Goal: Check status: Check status

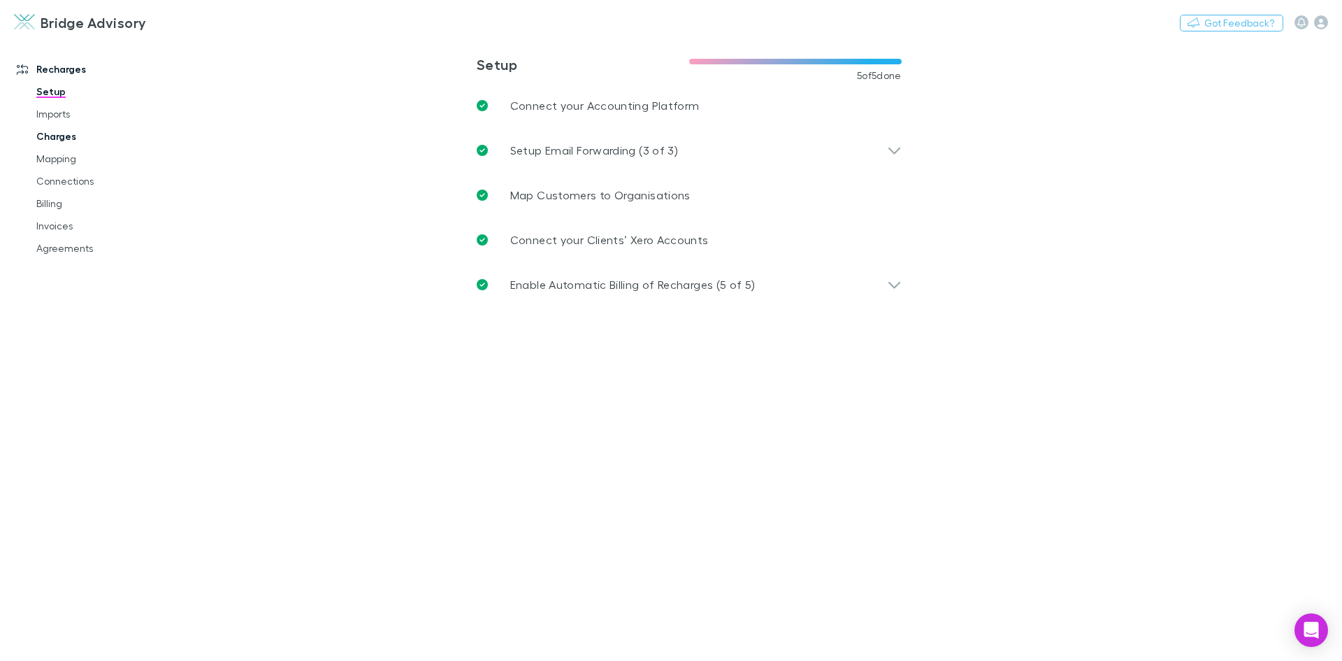
click at [54, 134] on link "Charges" at bounding box center [105, 136] width 166 height 22
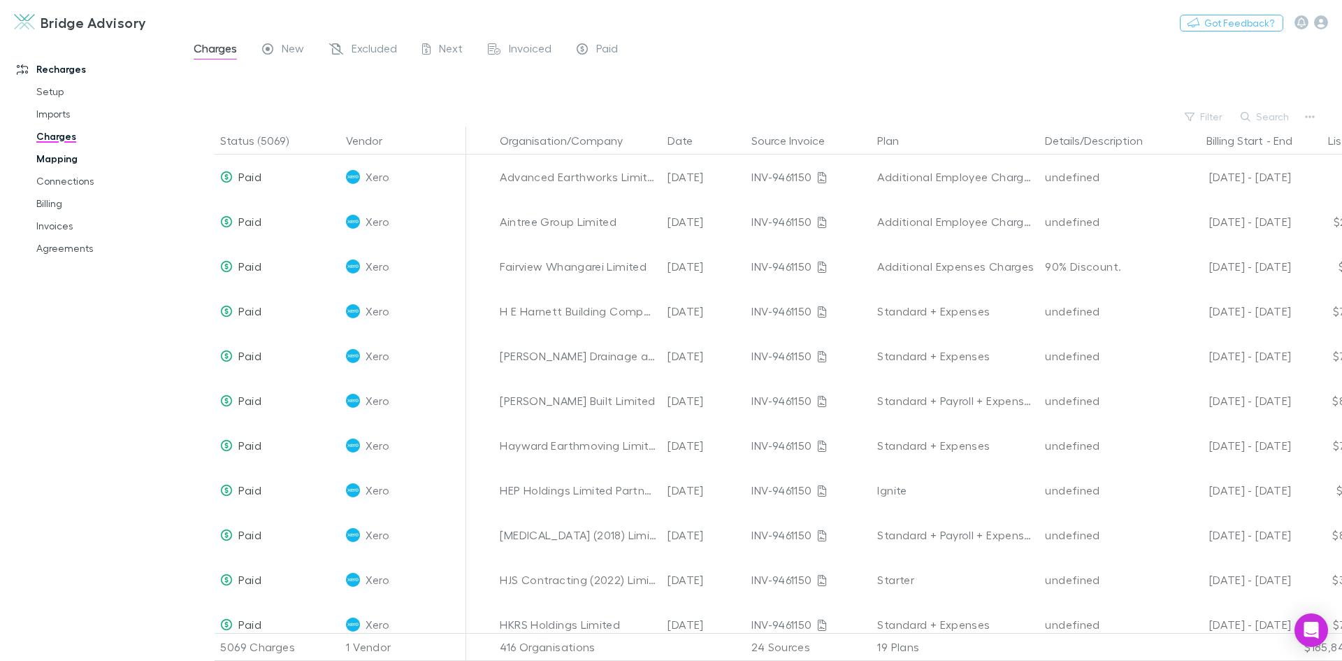
click at [64, 156] on link "Mapping" at bounding box center [105, 159] width 166 height 22
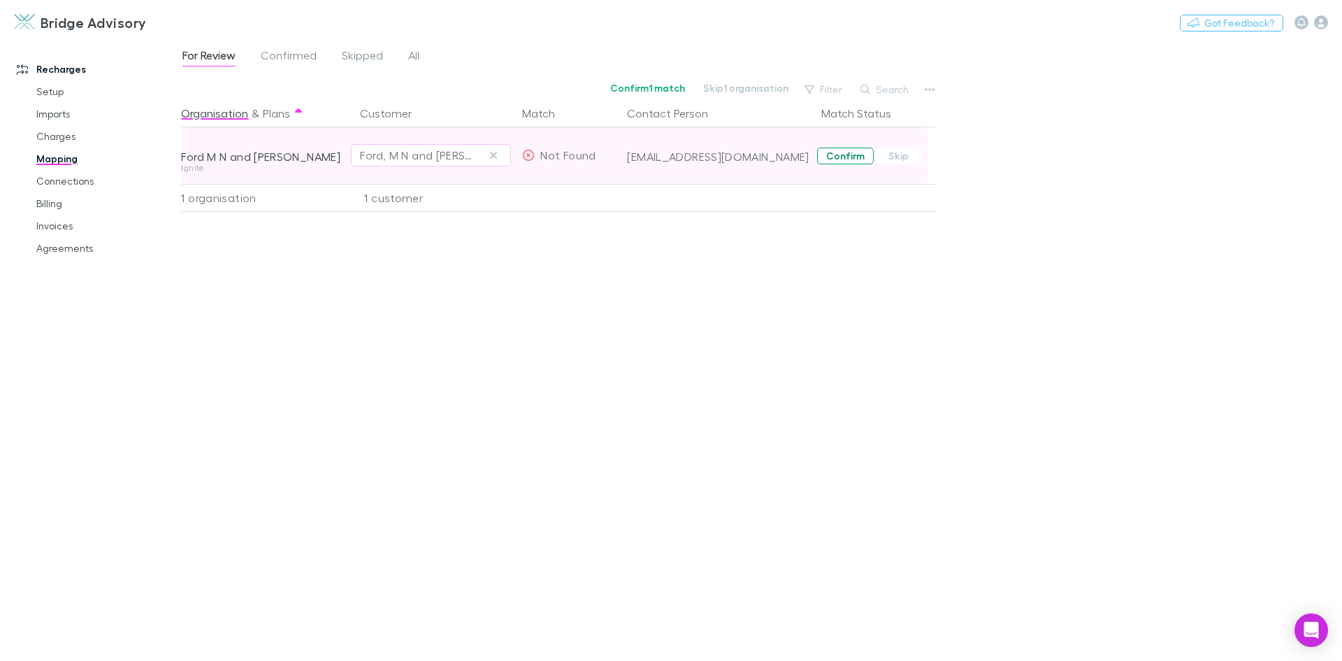
click at [845, 158] on button "Confirm" at bounding box center [845, 156] width 57 height 17
click at [49, 138] on link "Charges" at bounding box center [105, 136] width 166 height 22
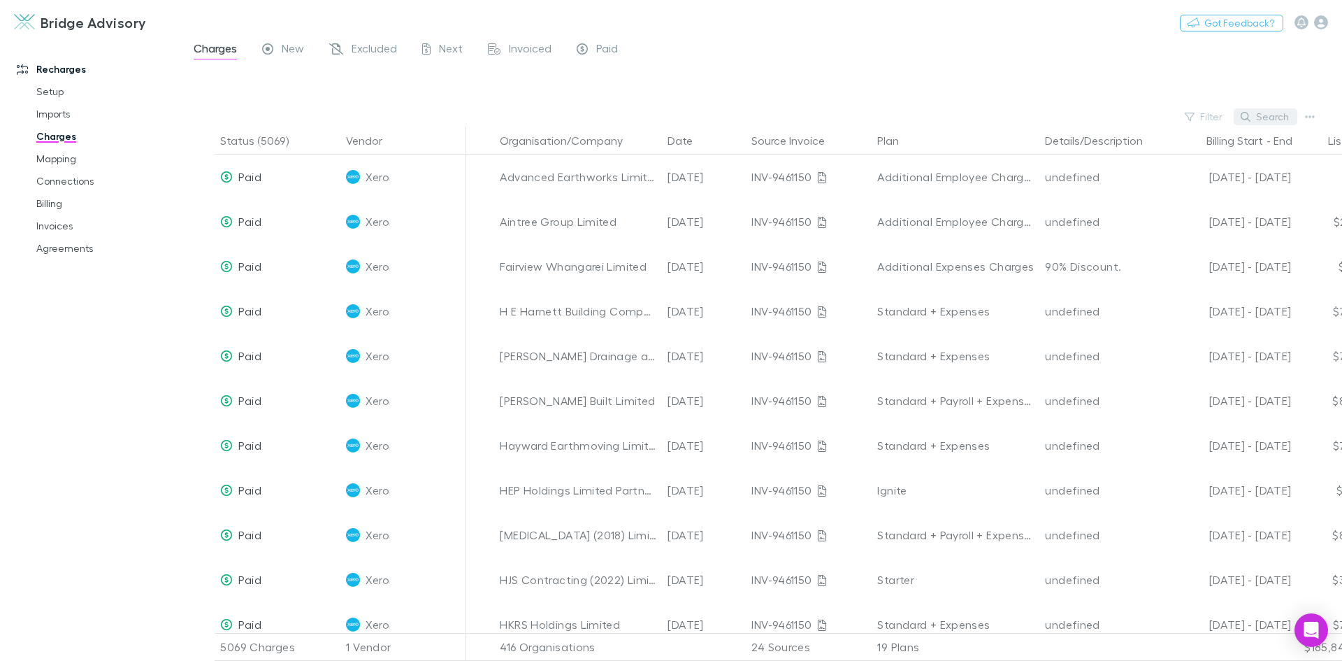
click at [1263, 120] on button "Search" at bounding box center [1266, 116] width 64 height 17
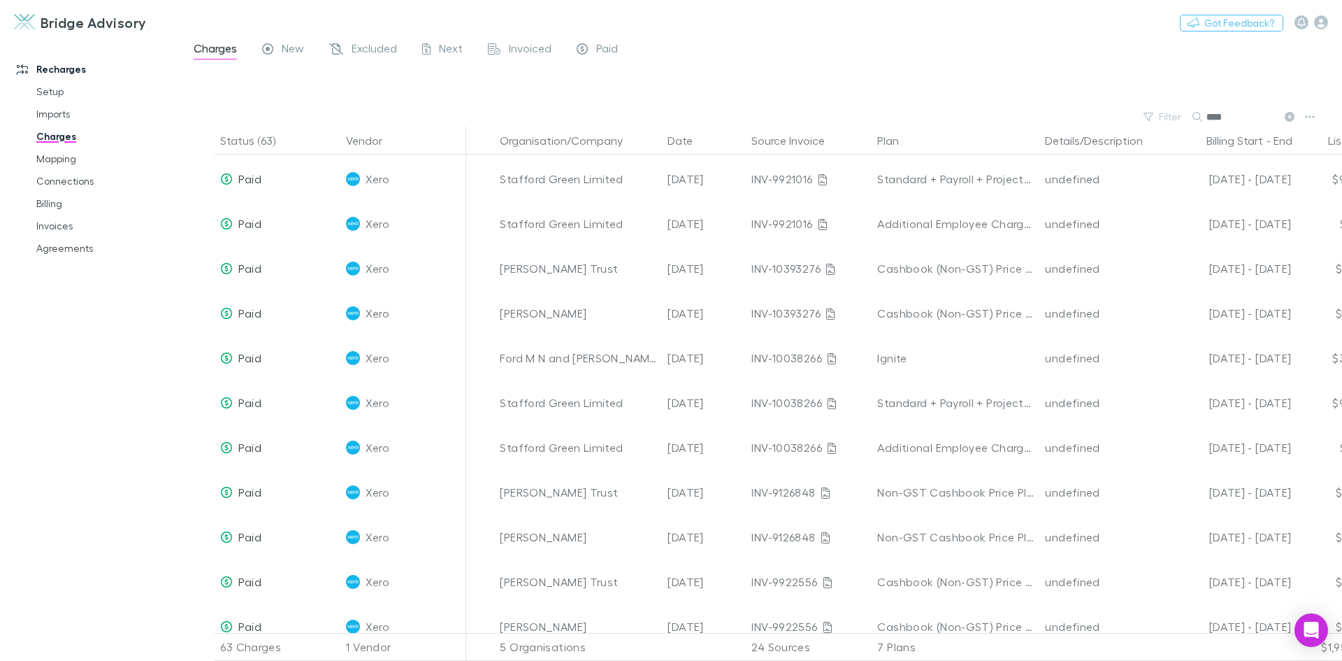
scroll to position [489, 0]
type input "****"
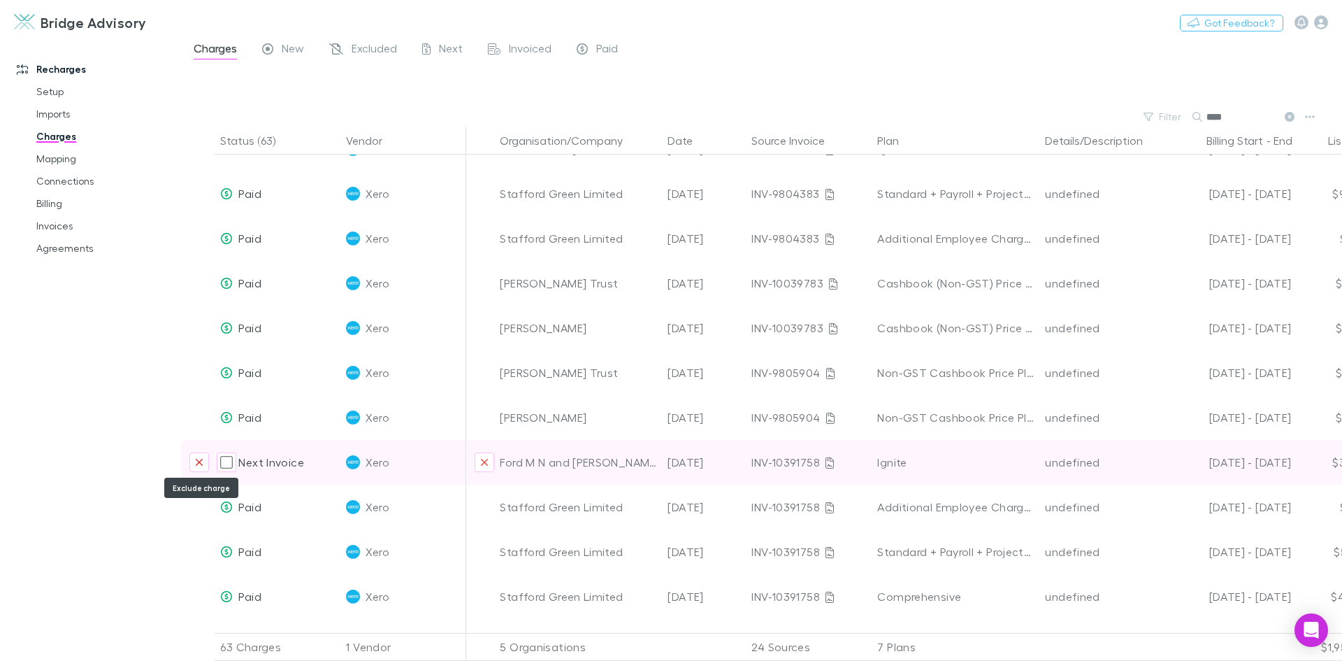
click at [196, 461] on icon "Exclude charge" at bounding box center [199, 462] width 8 height 11
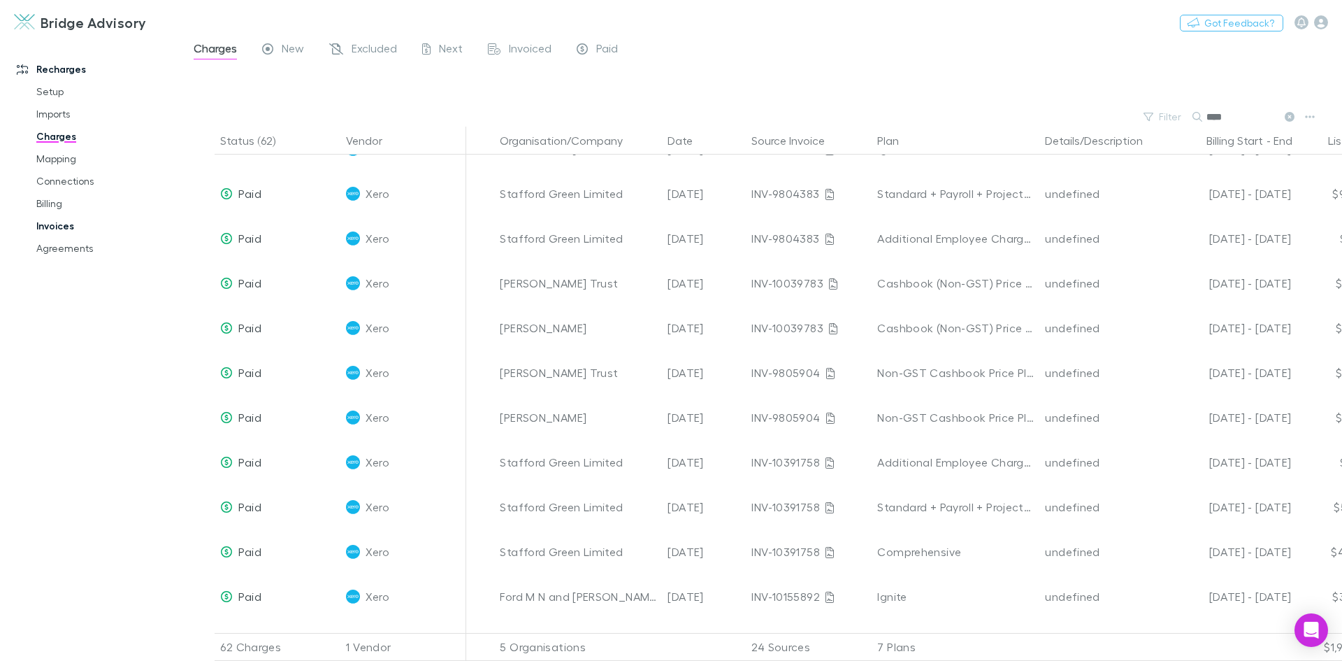
click at [65, 223] on link "Invoices" at bounding box center [105, 226] width 166 height 22
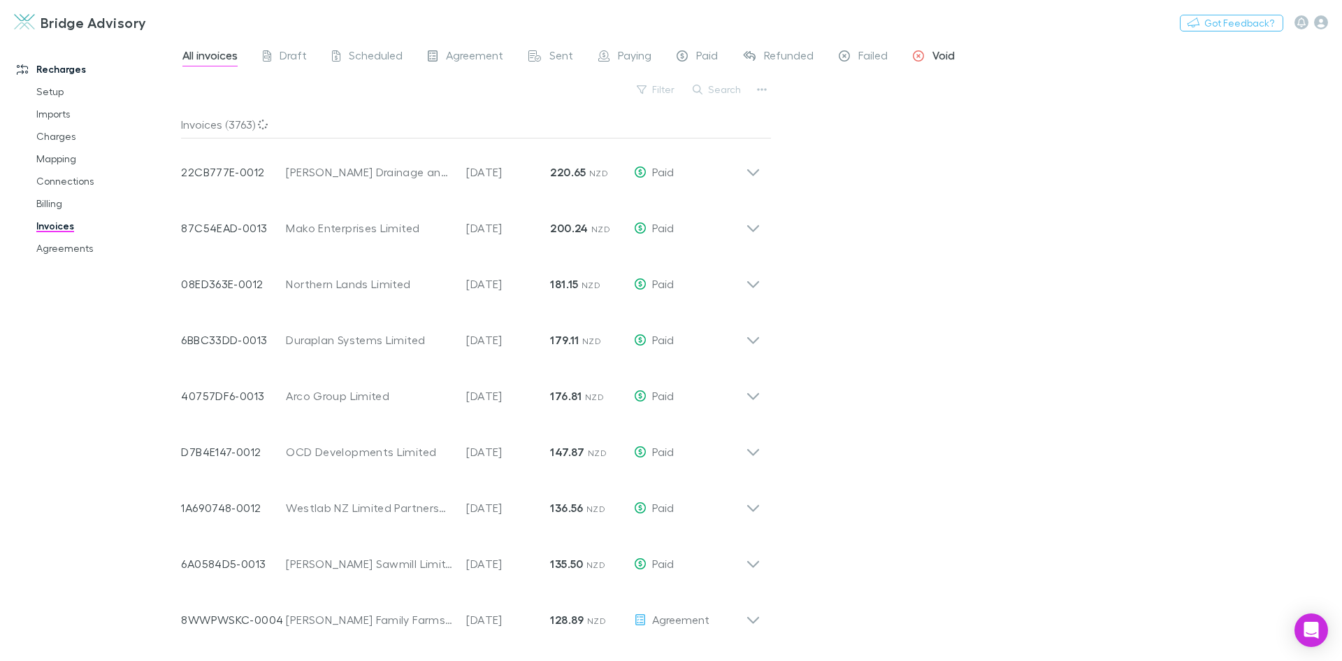
click at [939, 52] on span "Void" at bounding box center [944, 57] width 22 height 18
click at [877, 56] on span "Failed" at bounding box center [873, 57] width 29 height 18
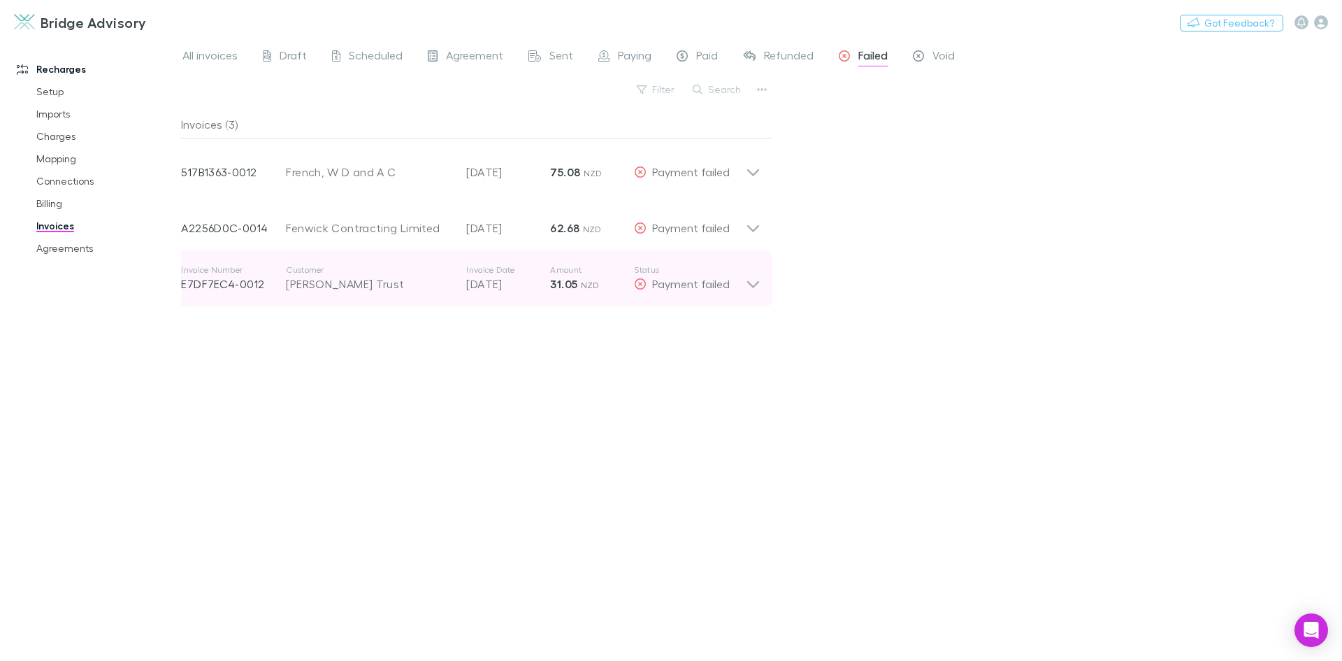
click at [759, 287] on icon at bounding box center [753, 278] width 15 height 28
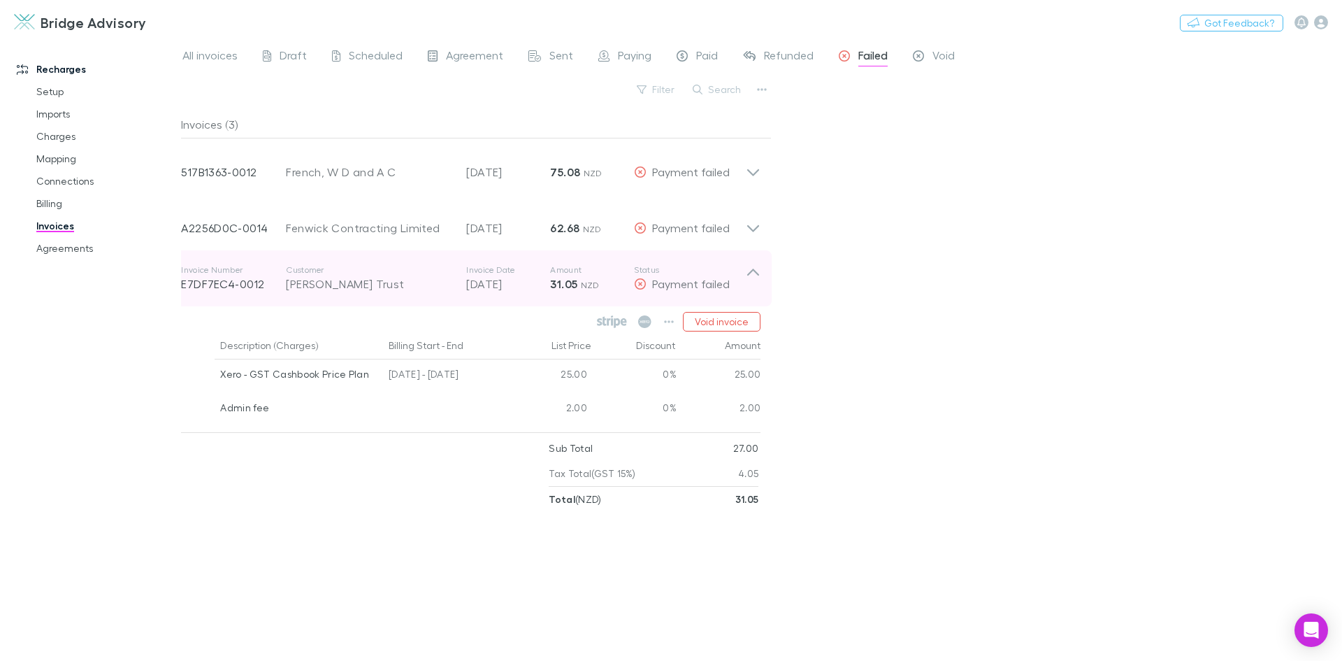
click at [759, 287] on icon at bounding box center [753, 278] width 15 height 28
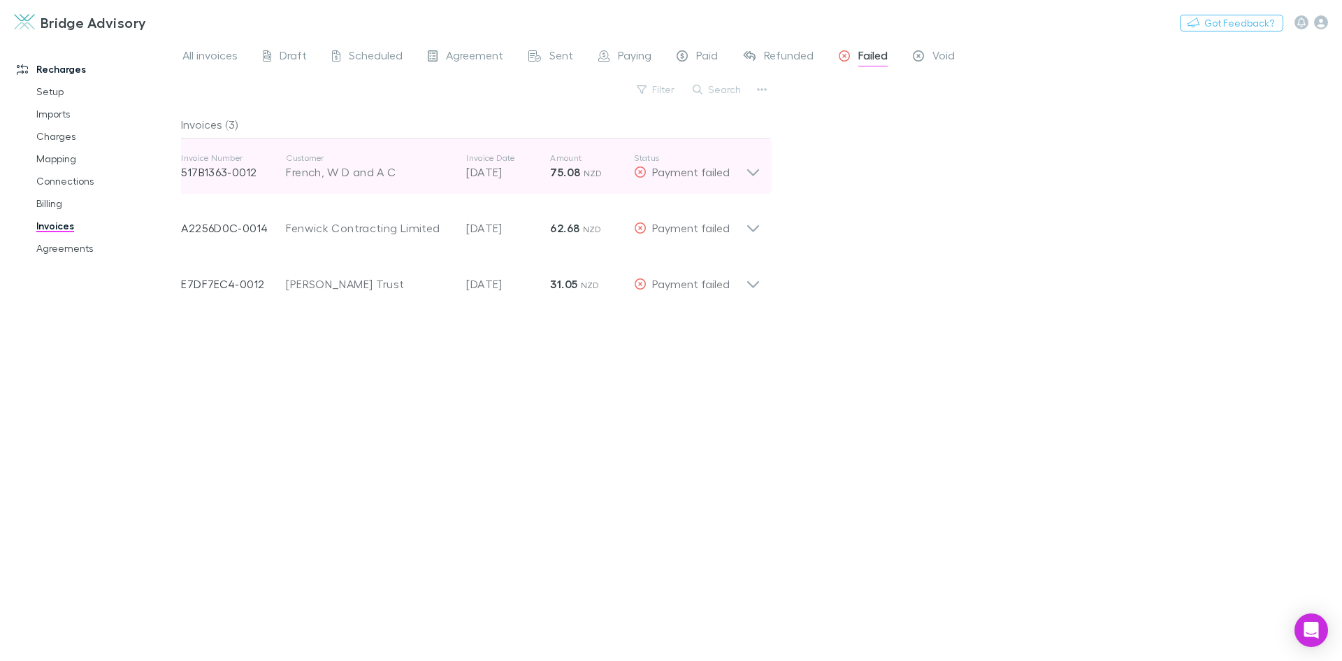
click at [754, 175] on icon at bounding box center [753, 172] width 12 height 7
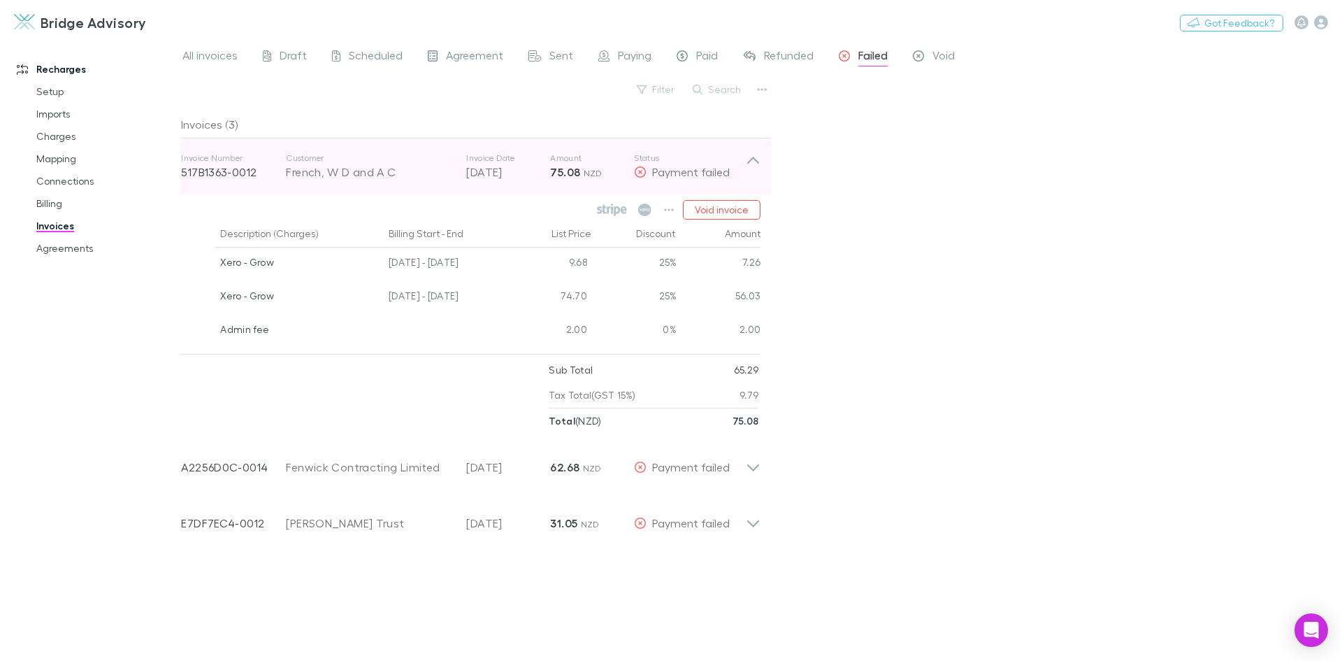
click at [754, 175] on icon at bounding box center [753, 166] width 15 height 28
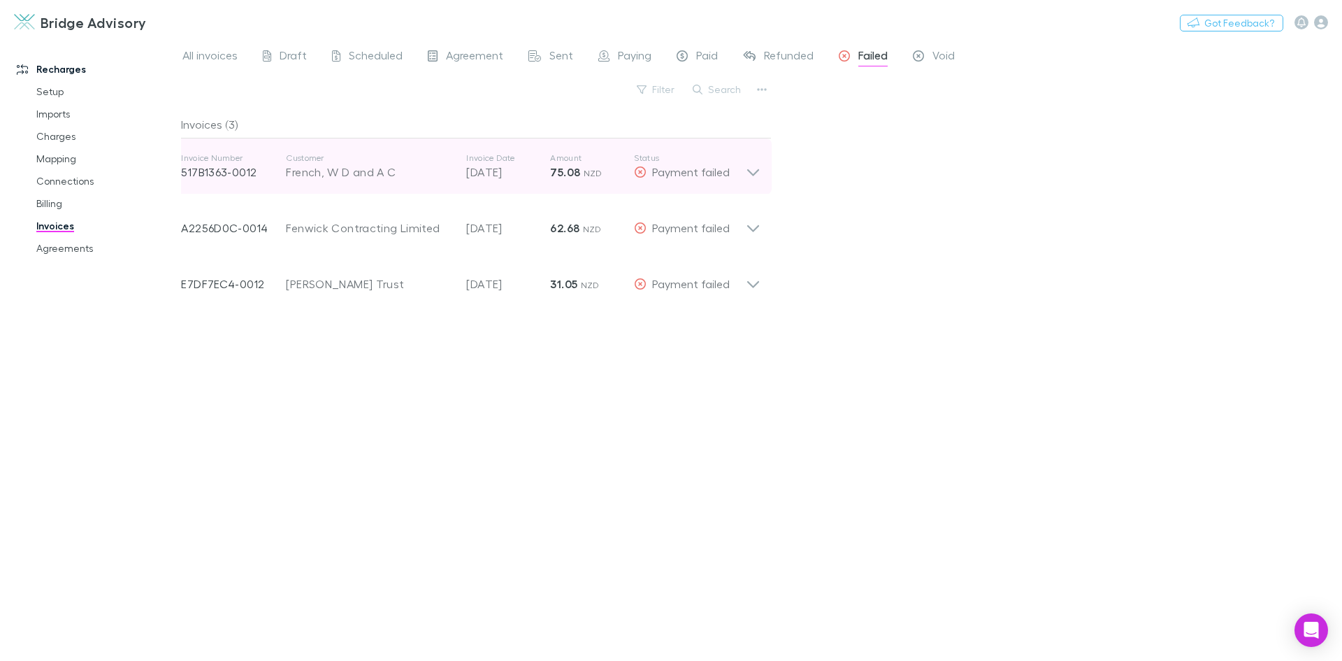
click at [754, 175] on icon at bounding box center [753, 172] width 12 height 7
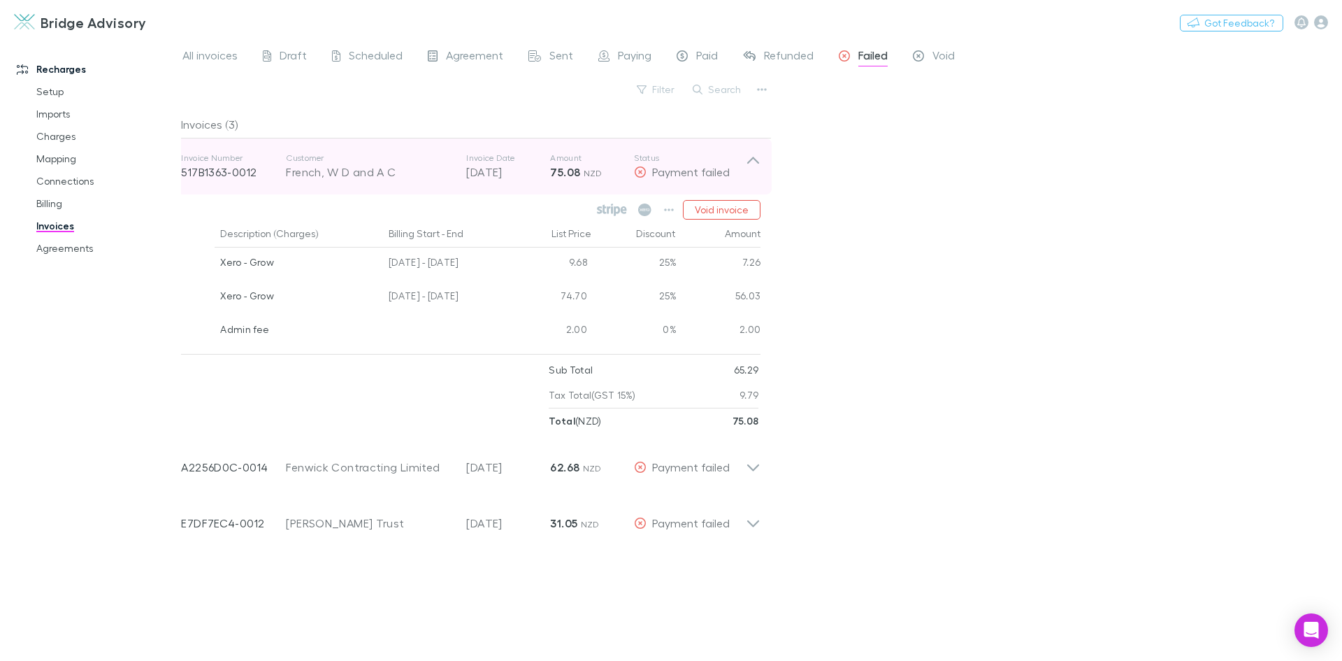
click at [754, 175] on icon at bounding box center [753, 166] width 15 height 28
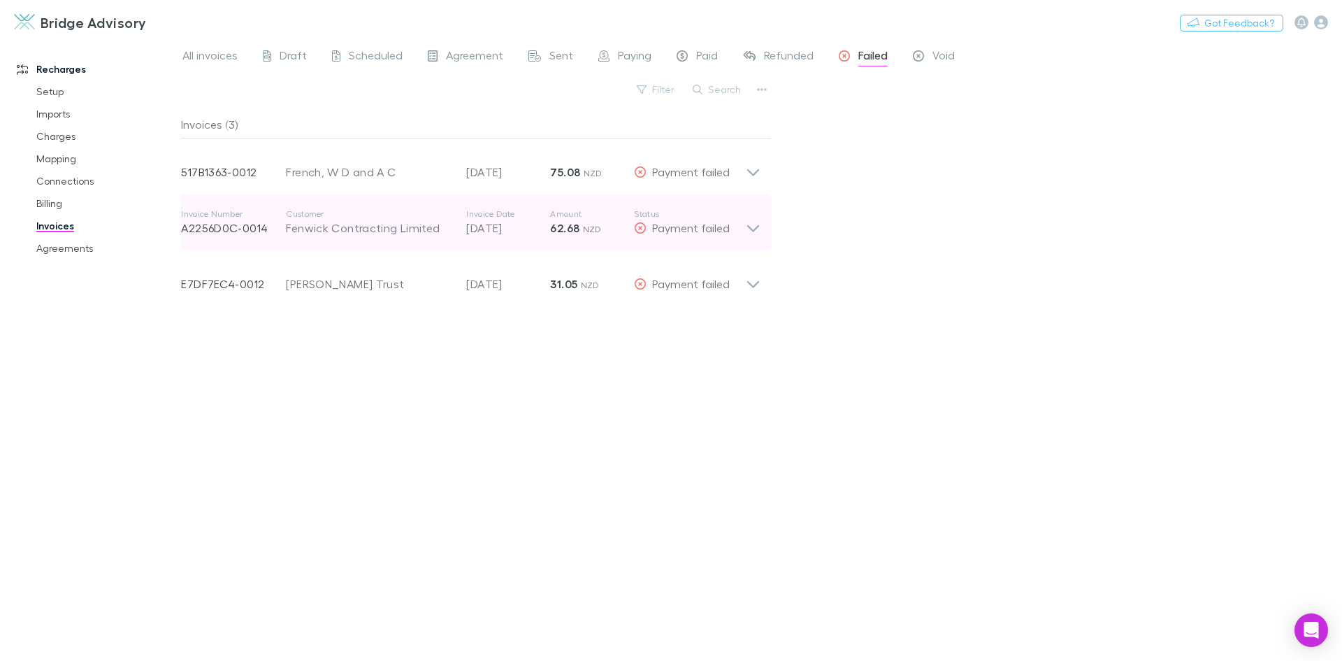
click at [753, 226] on icon at bounding box center [753, 222] width 15 height 28
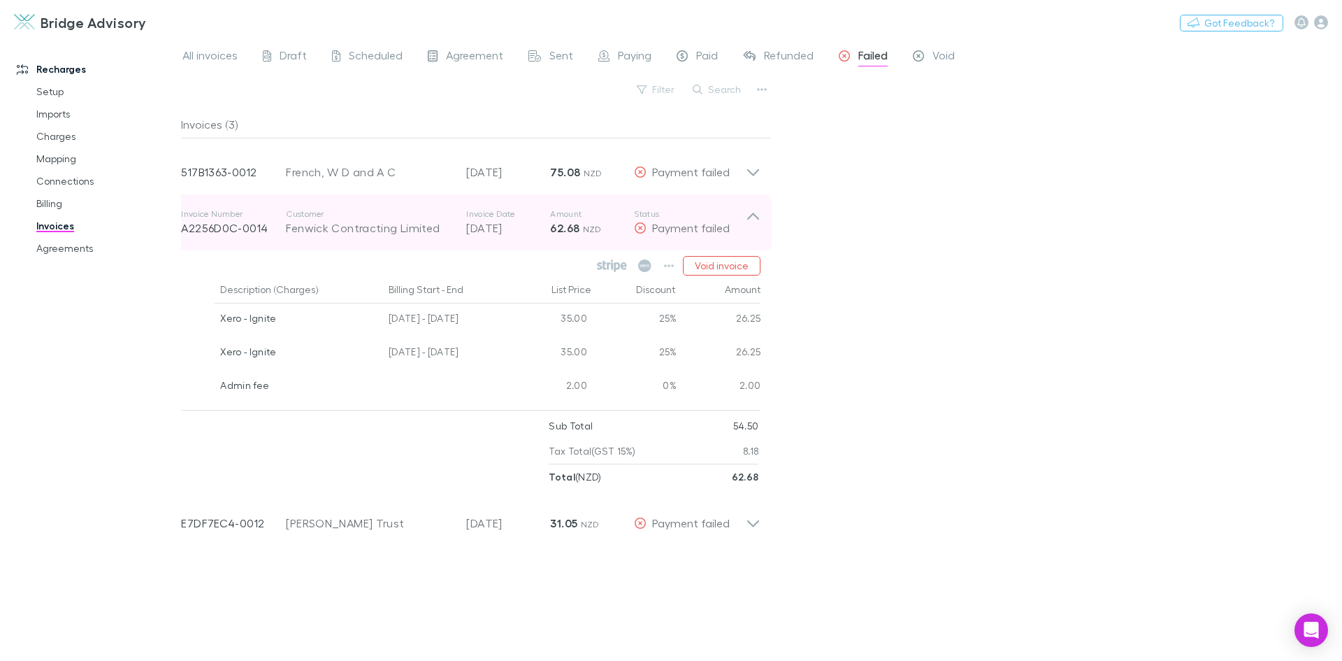
click at [753, 226] on icon at bounding box center [753, 222] width 15 height 28
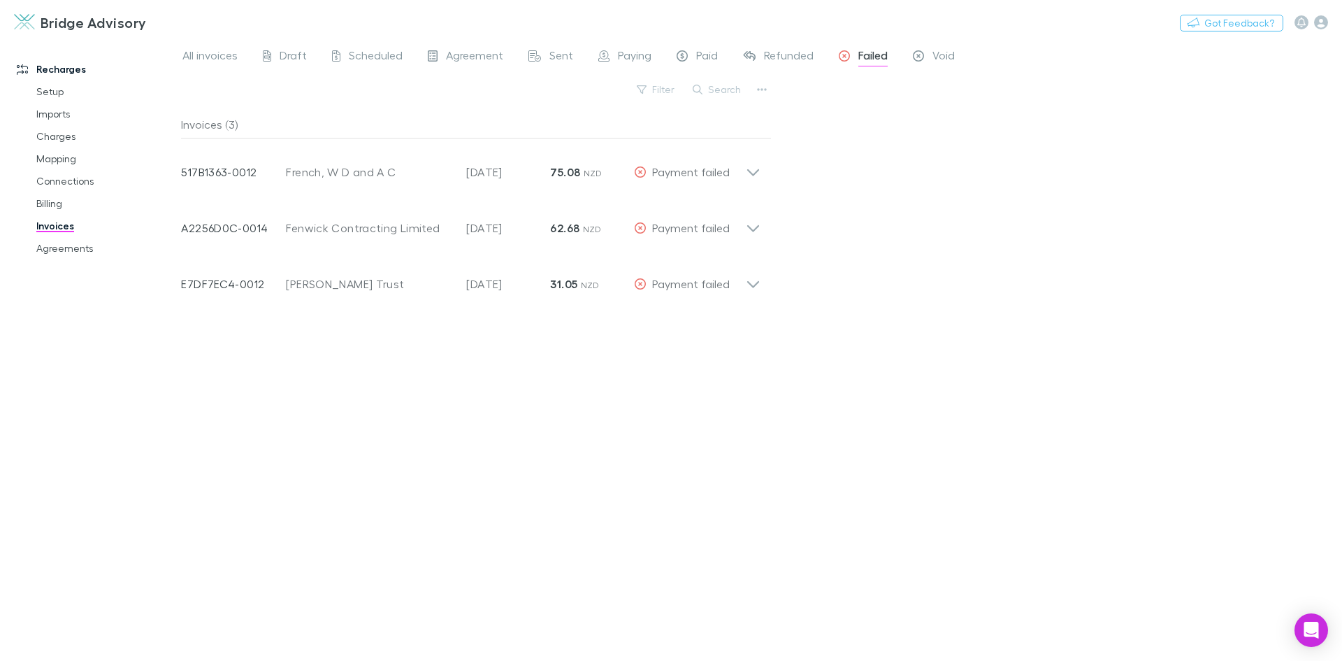
click at [771, 387] on div "Invoices (3) Invoice Number 517B1363-0012 Customer French, W D and A C Invoice …" at bounding box center [476, 379] width 591 height 539
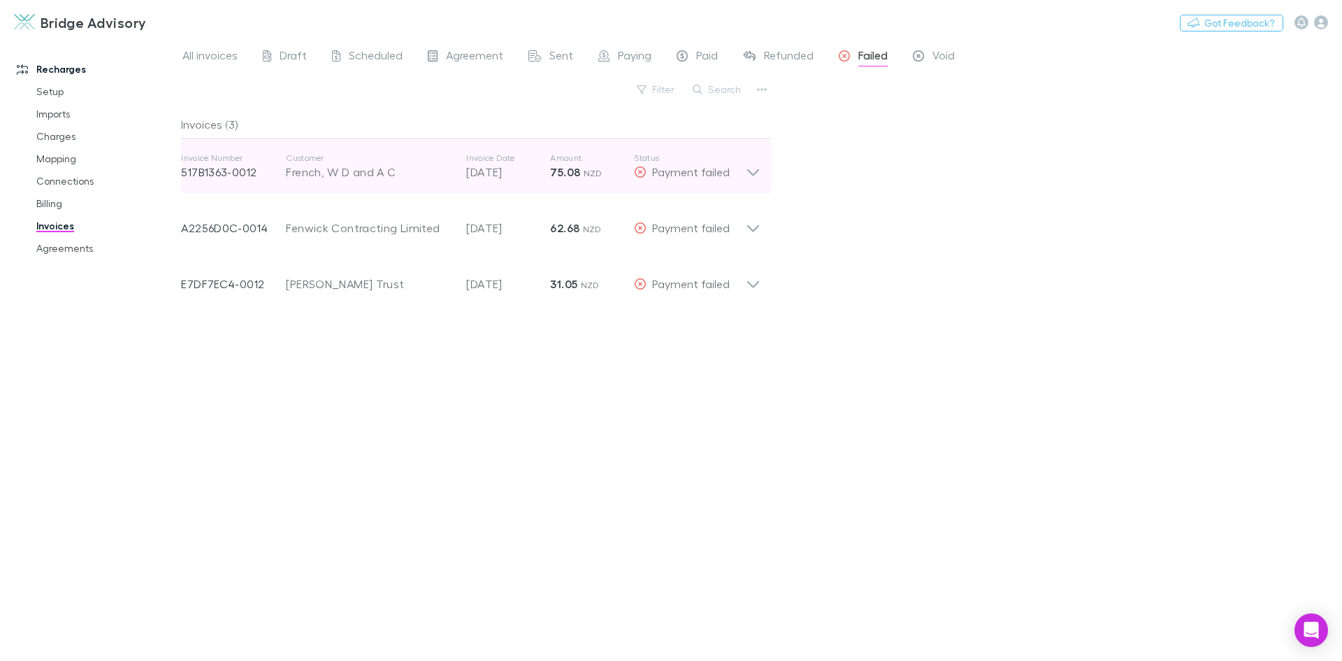
click at [756, 168] on icon at bounding box center [753, 166] width 15 height 28
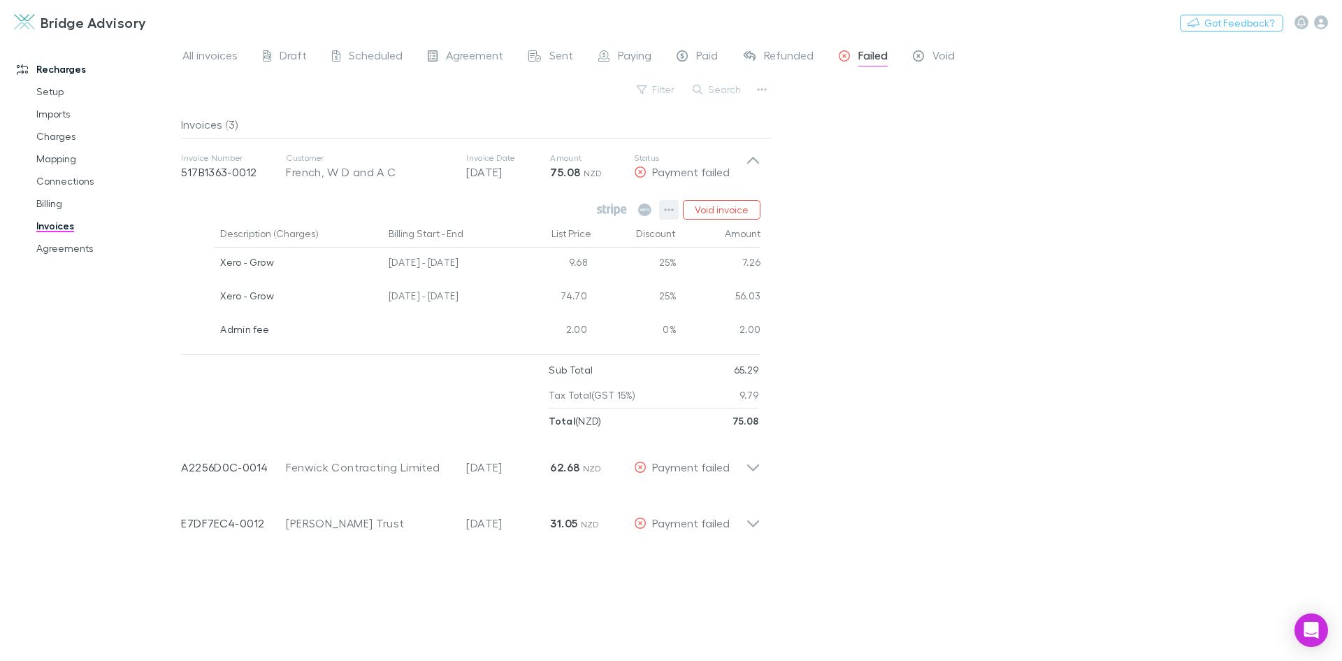
click at [671, 210] on icon "button" at bounding box center [670, 209] width 10 height 3
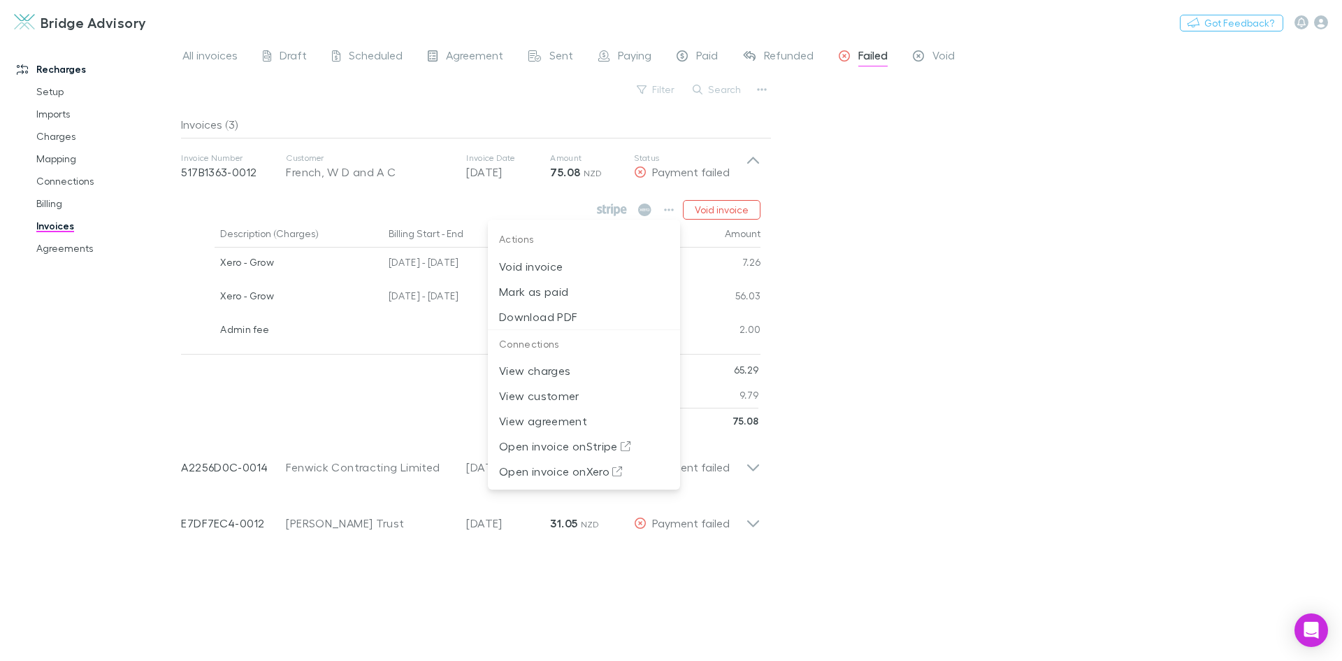
click at [892, 354] on div at bounding box center [671, 330] width 1342 height 661
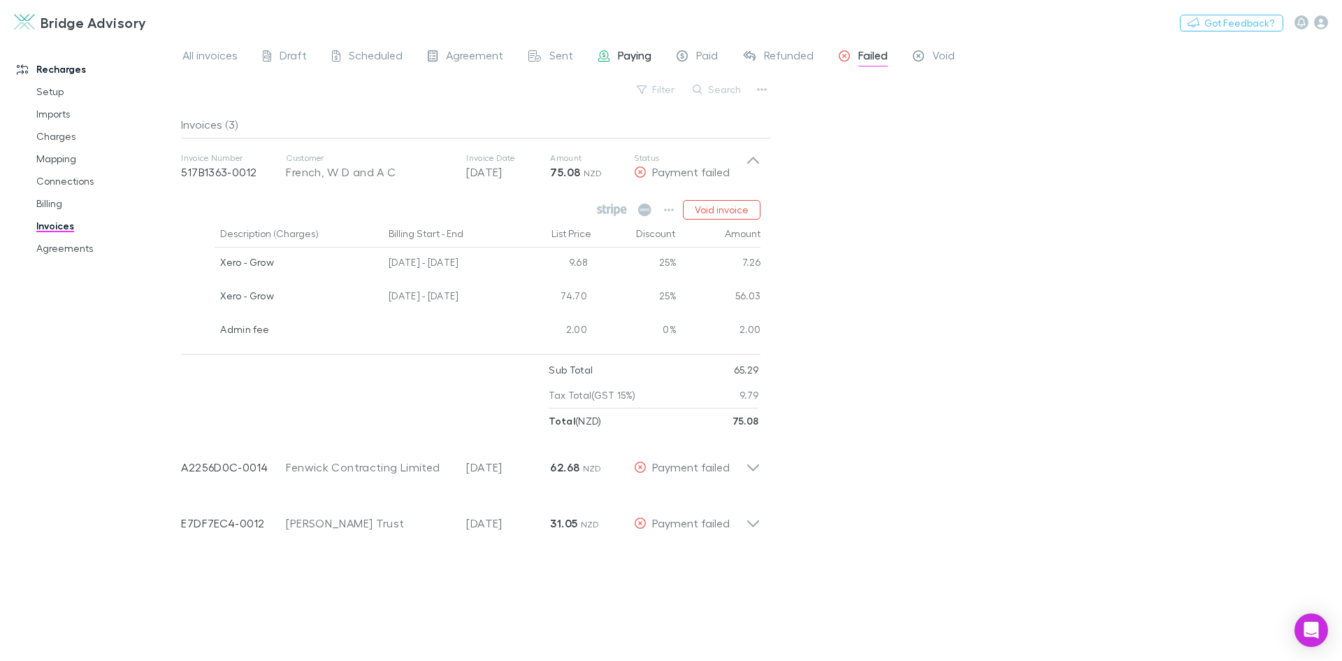
click at [619, 62] on span "Paying" at bounding box center [635, 57] width 34 height 18
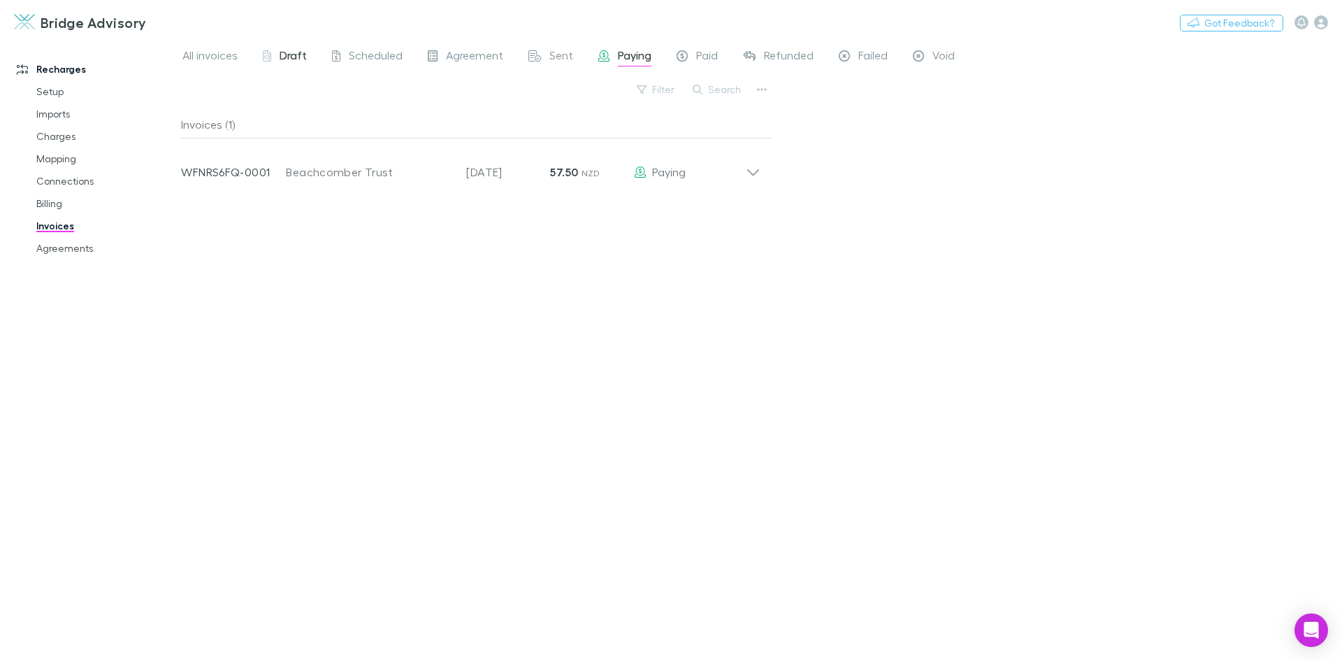
click at [285, 55] on span "Draft" at bounding box center [293, 57] width 27 height 18
click at [220, 59] on span "All invoices" at bounding box center [209, 57] width 55 height 18
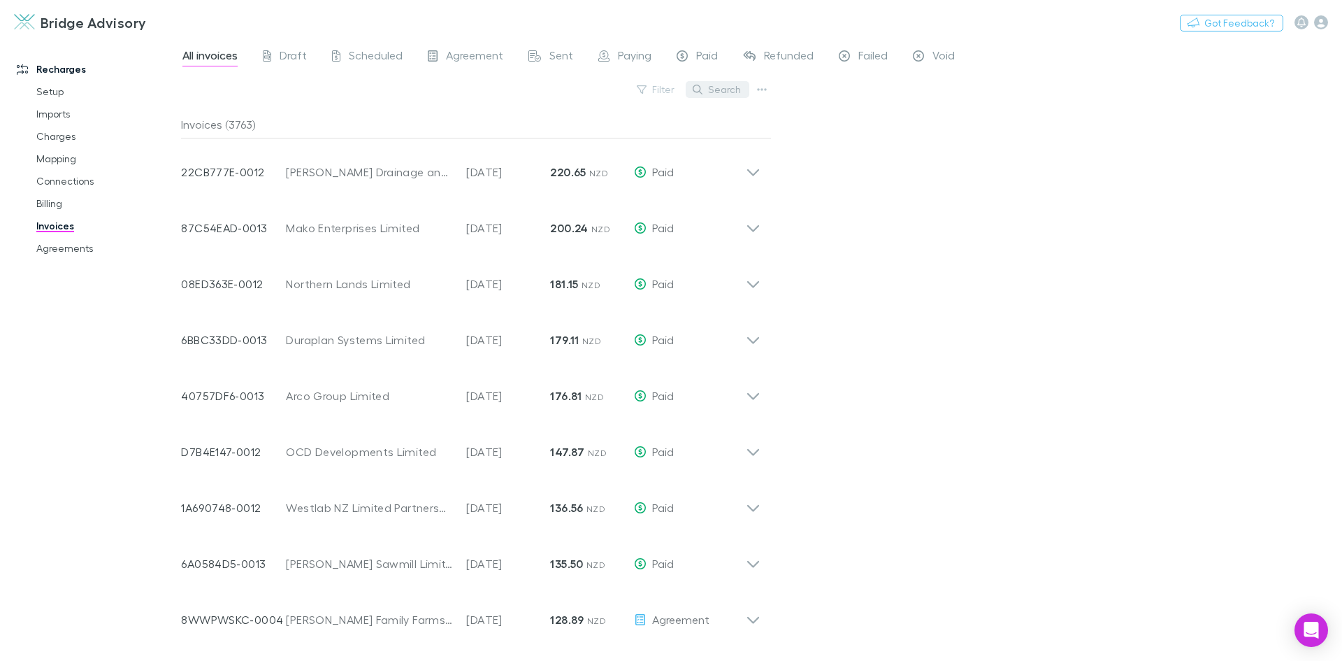
click at [725, 89] on button "Search" at bounding box center [718, 89] width 64 height 17
type input "****"
click at [472, 58] on span "Agreement" at bounding box center [474, 57] width 57 height 18
click at [867, 53] on span "Failed" at bounding box center [873, 57] width 29 height 18
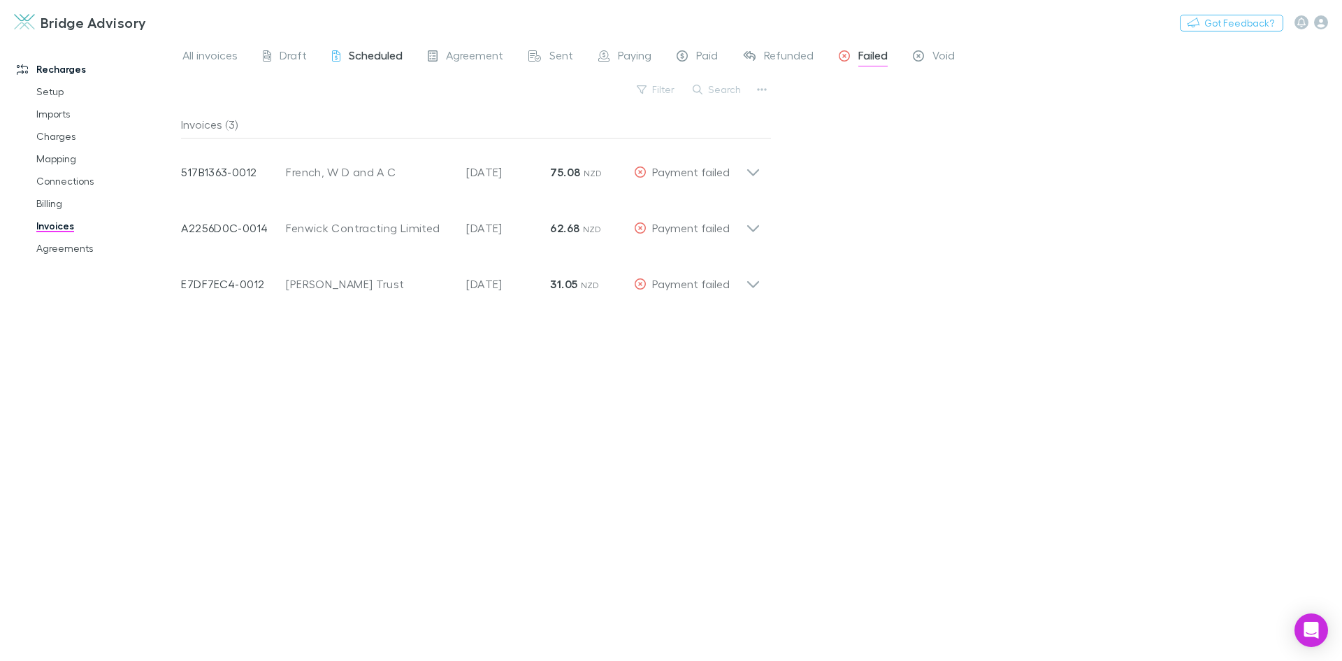
drag, startPoint x: 196, startPoint y: 60, endPoint x: 361, endPoint y: 51, distance: 164.6
click at [196, 60] on span "All invoices" at bounding box center [209, 57] width 55 height 18
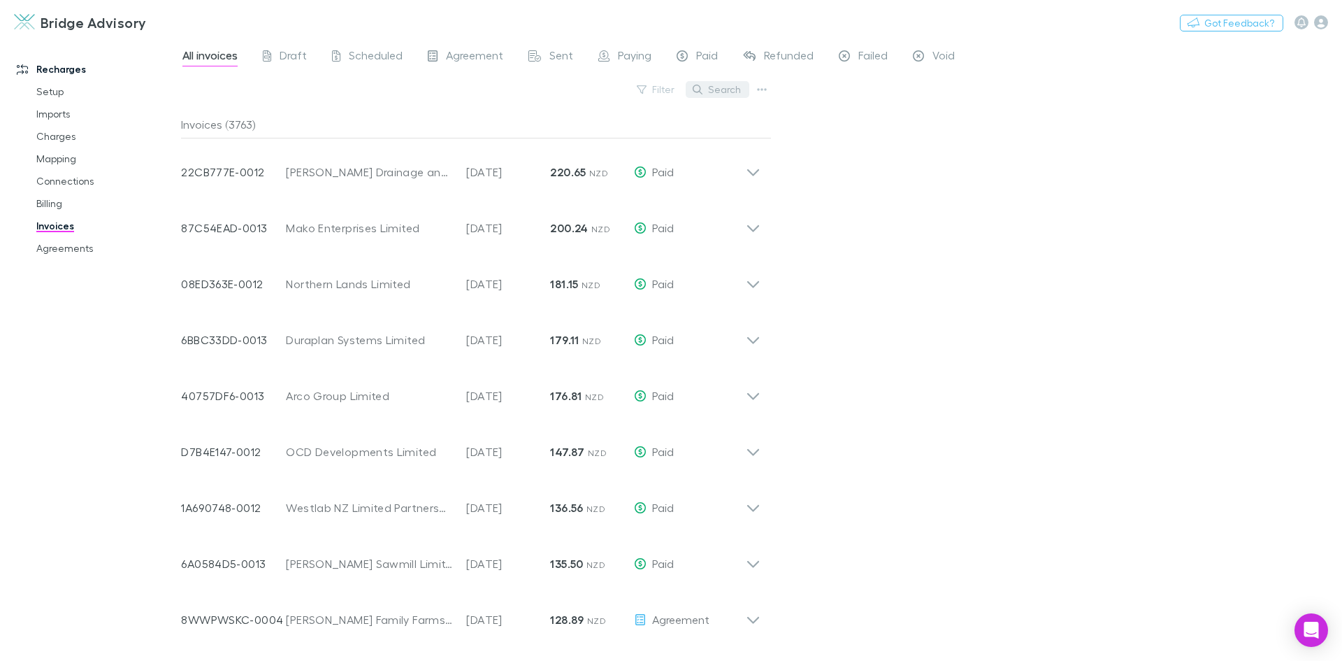
click at [739, 96] on button "Search" at bounding box center [718, 89] width 64 height 17
drag, startPoint x: 717, startPoint y: 91, endPoint x: 528, endPoint y: 96, distance: 188.9
click at [528, 96] on div "Filter Search ******" at bounding box center [476, 95] width 591 height 31
type input "******"
click at [870, 61] on span "Failed" at bounding box center [873, 57] width 29 height 18
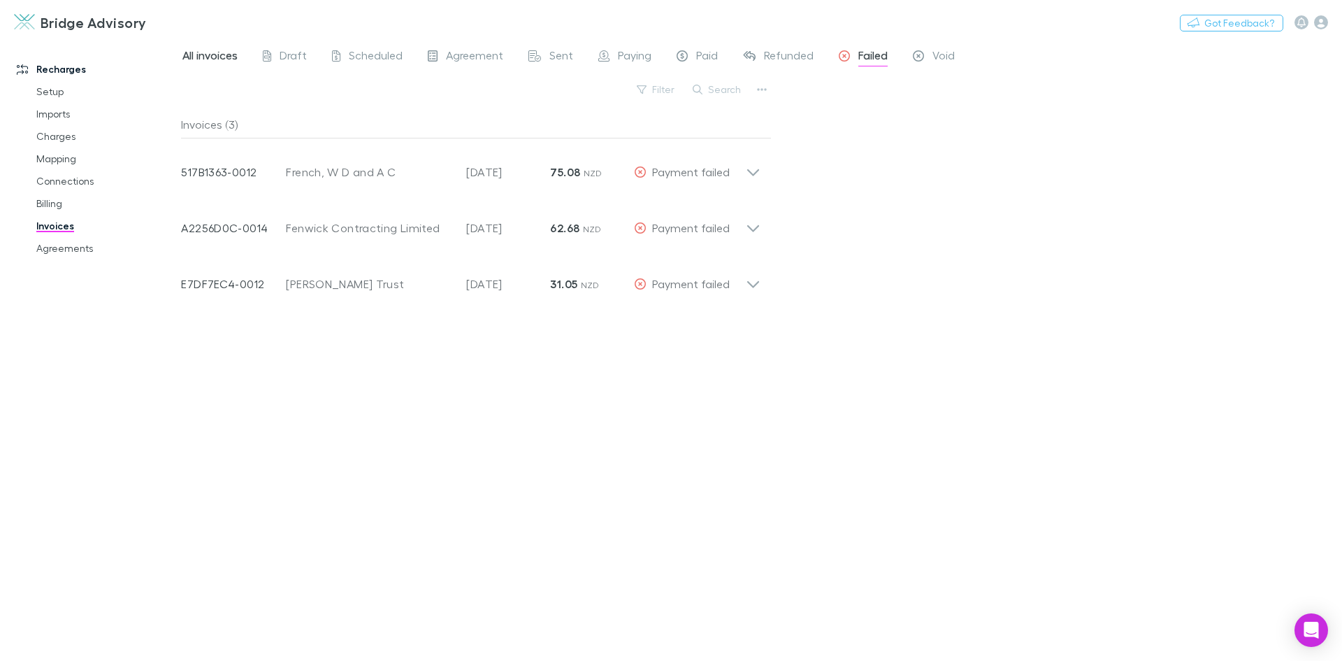
click at [216, 57] on span "All invoices" at bounding box center [209, 57] width 55 height 18
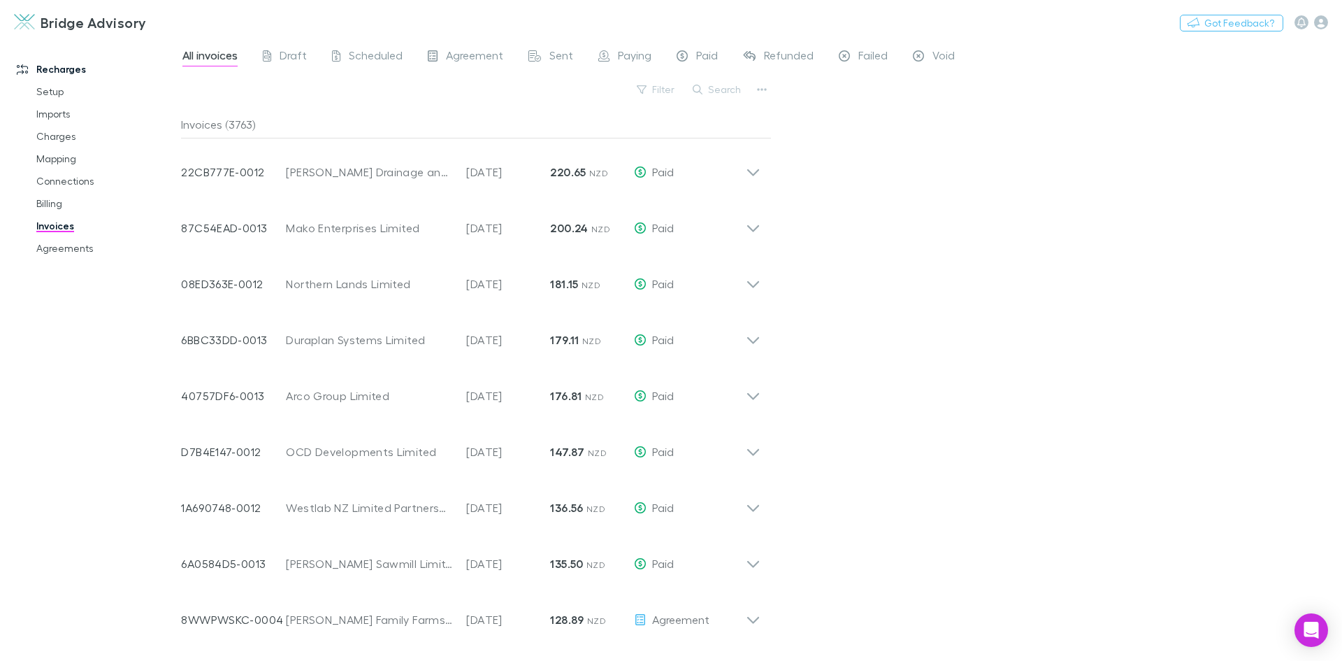
click at [715, 93] on button "Search" at bounding box center [718, 89] width 64 height 17
type input "****"
